Goal: Find specific page/section: Find specific page/section

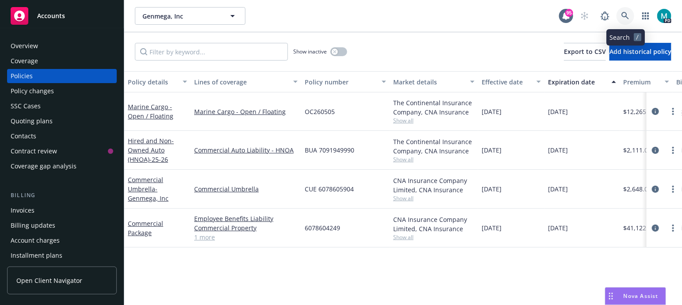
click at [625, 12] on icon at bounding box center [625, 16] width 8 height 8
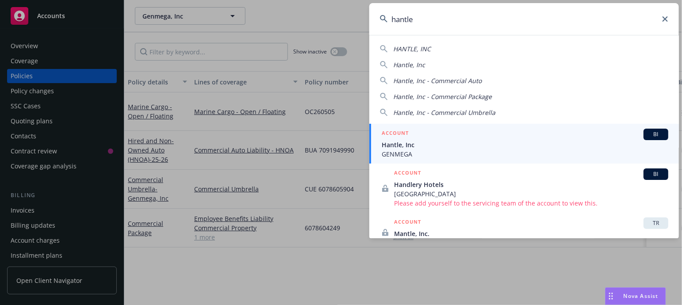
type input "hantle"
click at [393, 144] on span "Hantle, Inc" at bounding box center [525, 144] width 287 height 9
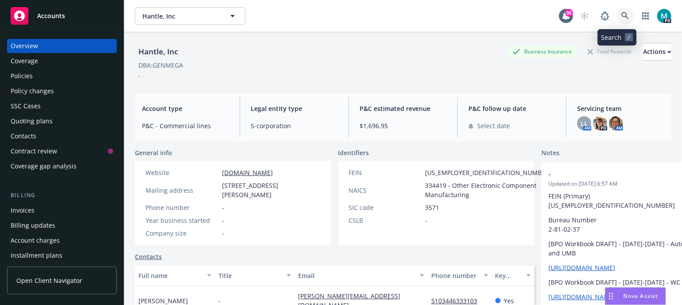
click at [621, 14] on icon at bounding box center [625, 16] width 8 height 8
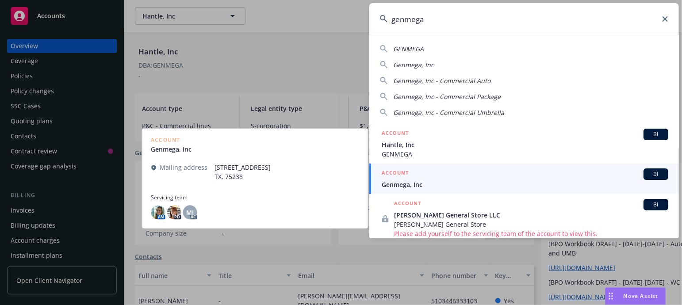
type input "genmega"
click at [402, 186] on span "Genmega, Inc" at bounding box center [525, 184] width 287 height 9
